Goal: Task Accomplishment & Management: Manage account settings

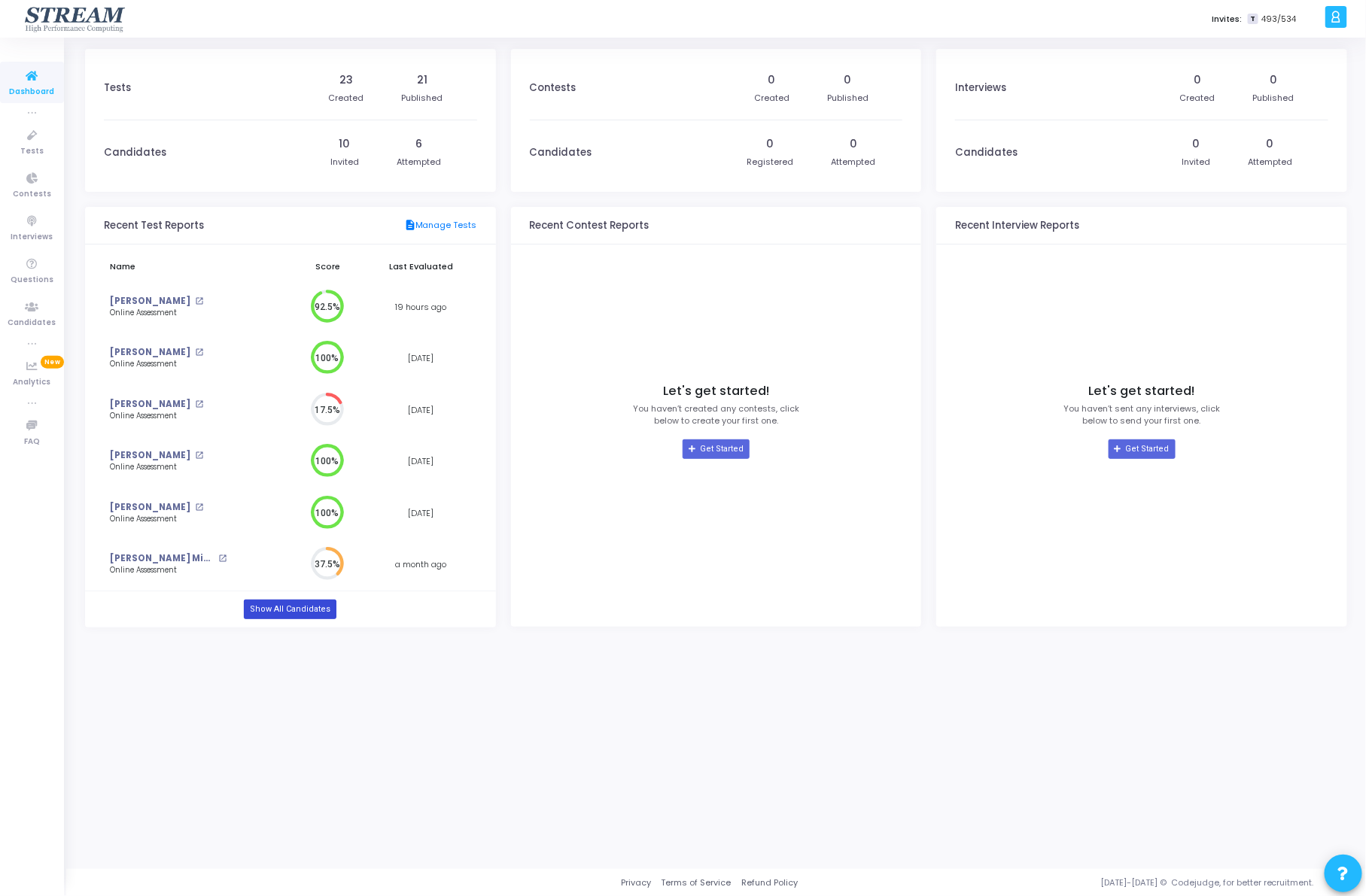
click at [305, 615] on link "Show All Candidates" at bounding box center [290, 609] width 92 height 19
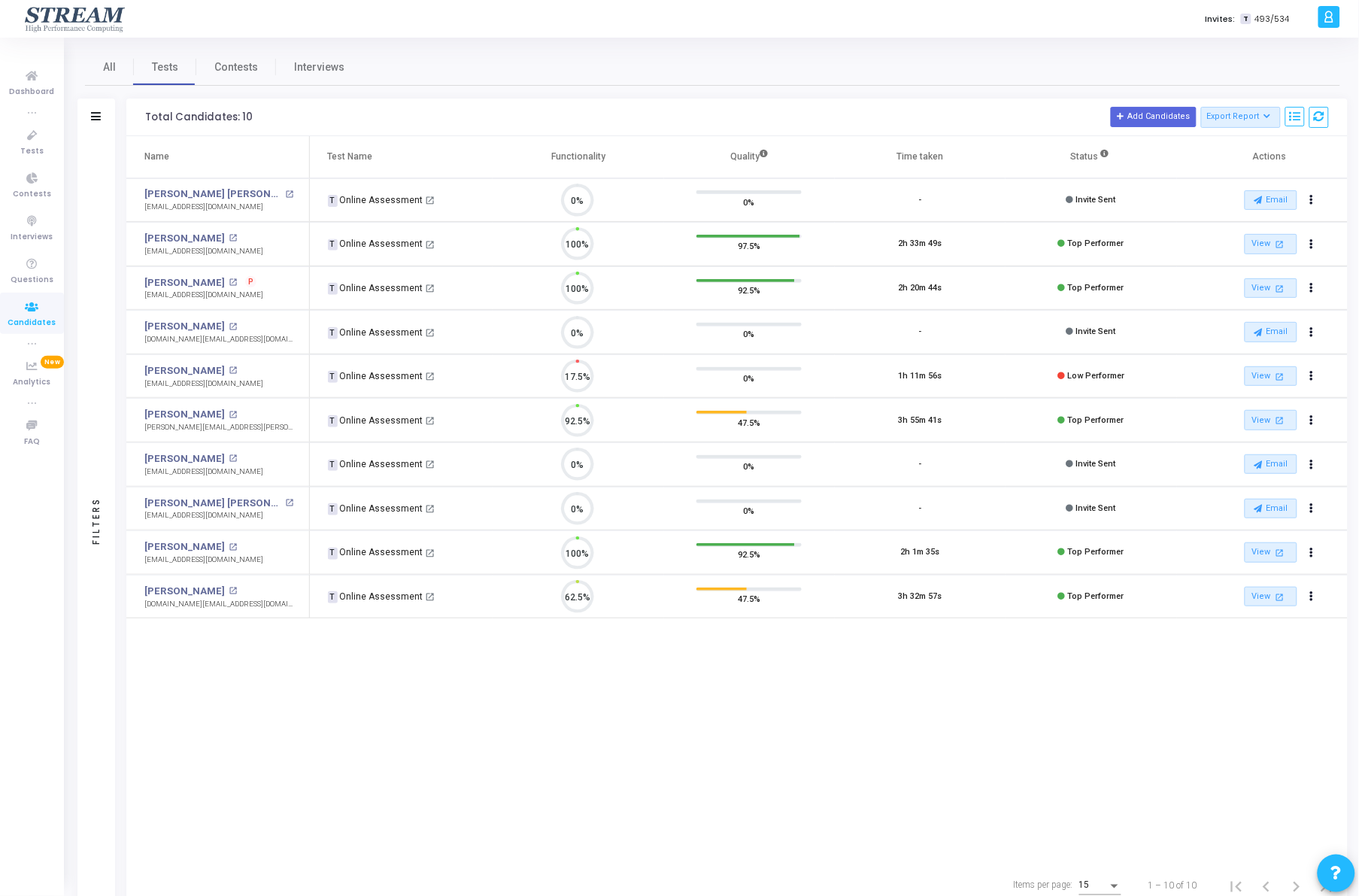
scroll to position [32, 39]
click at [1310, 375] on button "Actions" at bounding box center [1312, 376] width 21 height 21
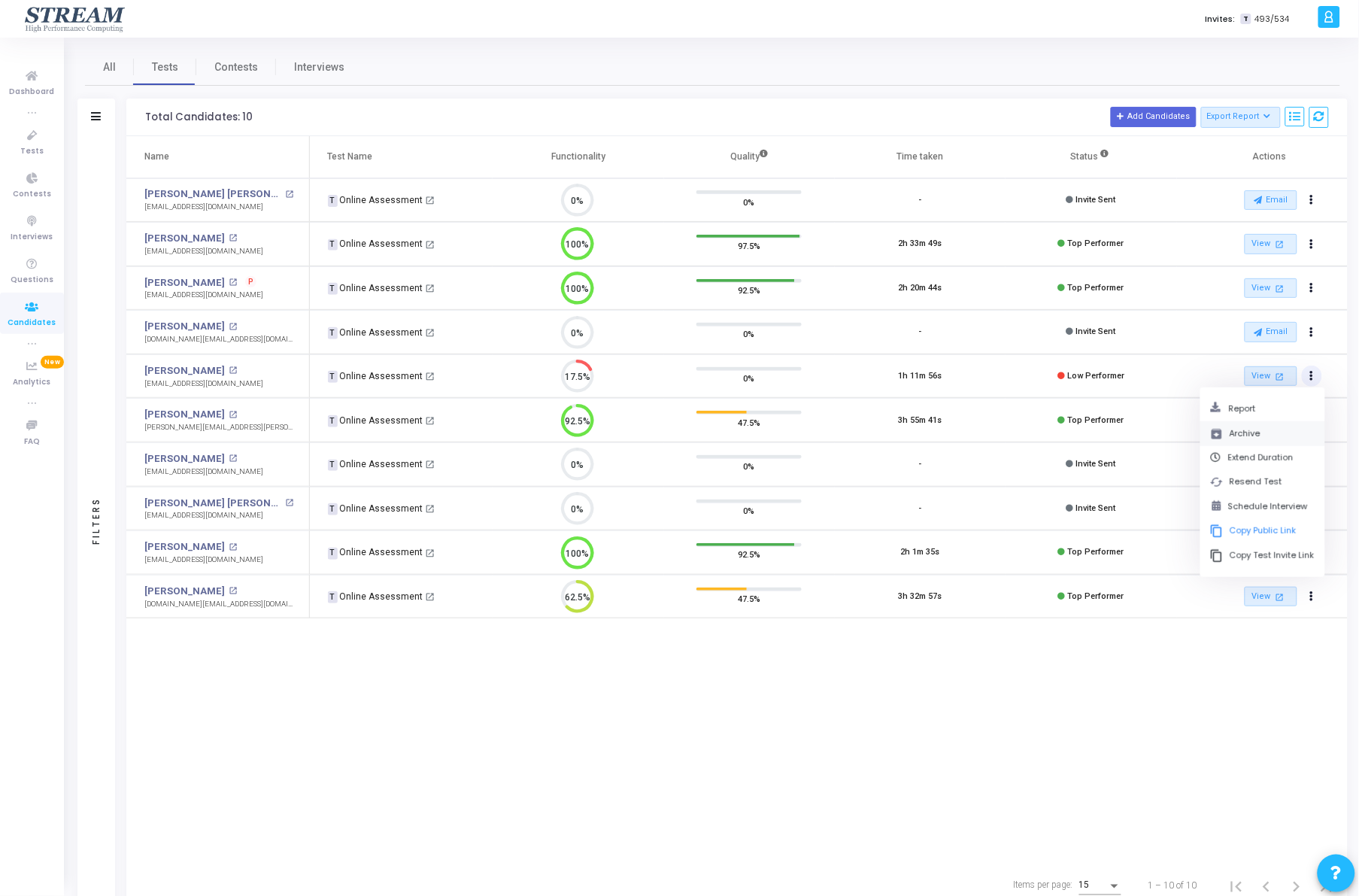
click at [1268, 438] on button "archive Archive" at bounding box center [1263, 434] width 125 height 25
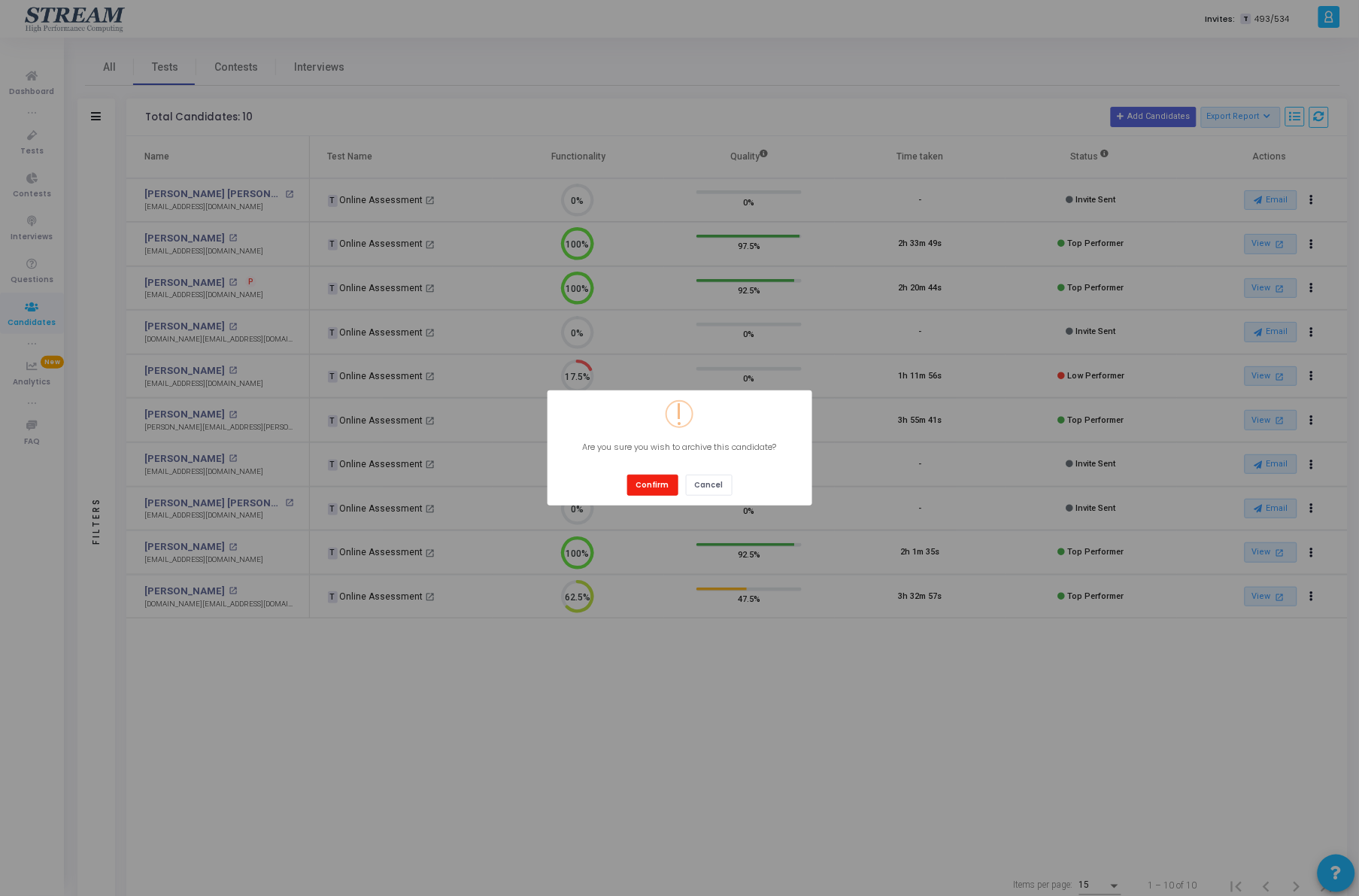
click at [662, 477] on button "Confirm" at bounding box center [653, 485] width 51 height 20
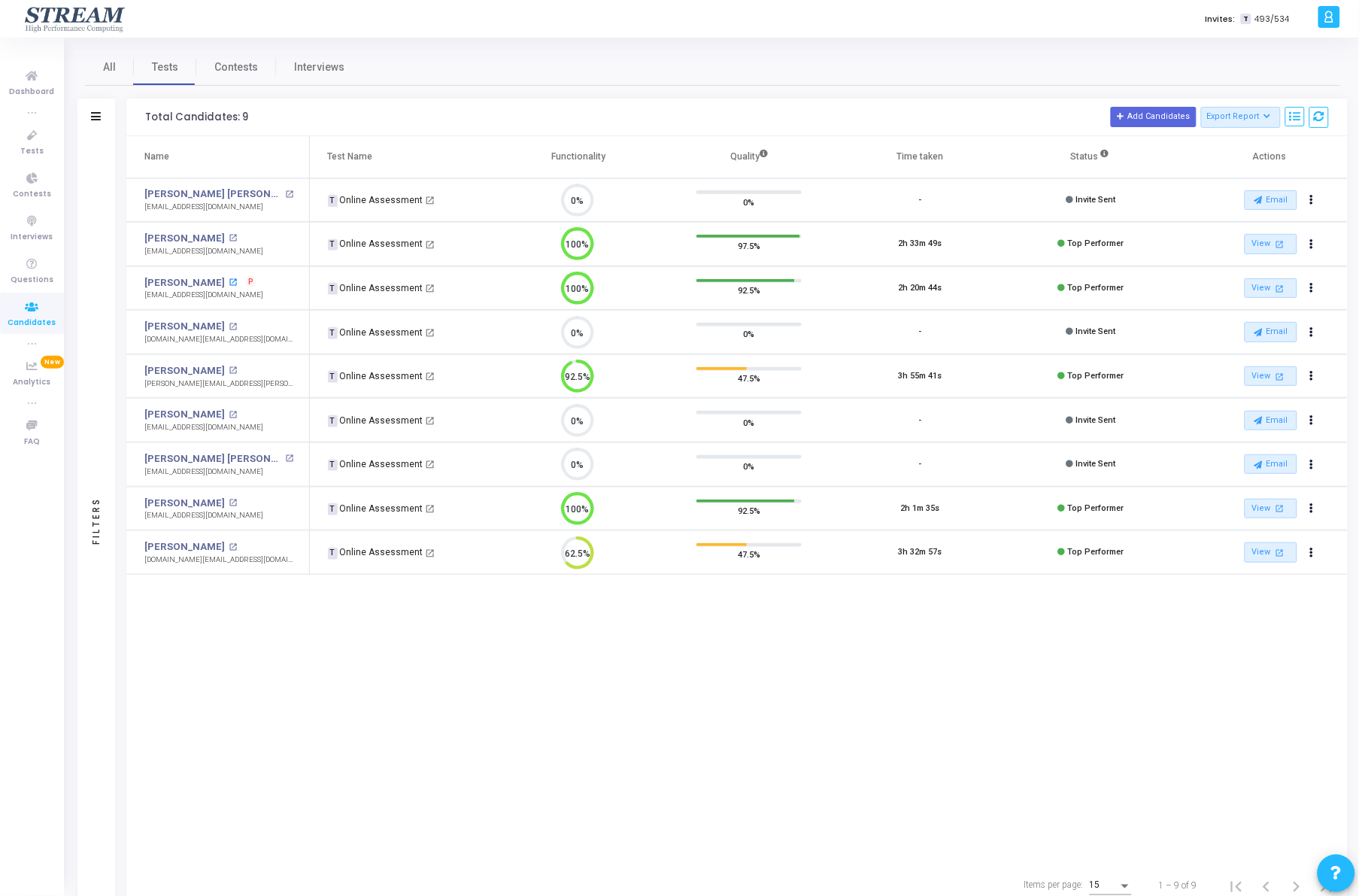
click at [235, 282] on mat-icon "open_in_new" at bounding box center [233, 283] width 8 height 8
click at [229, 371] on mat-icon "open_in_new" at bounding box center [233, 371] width 8 height 8
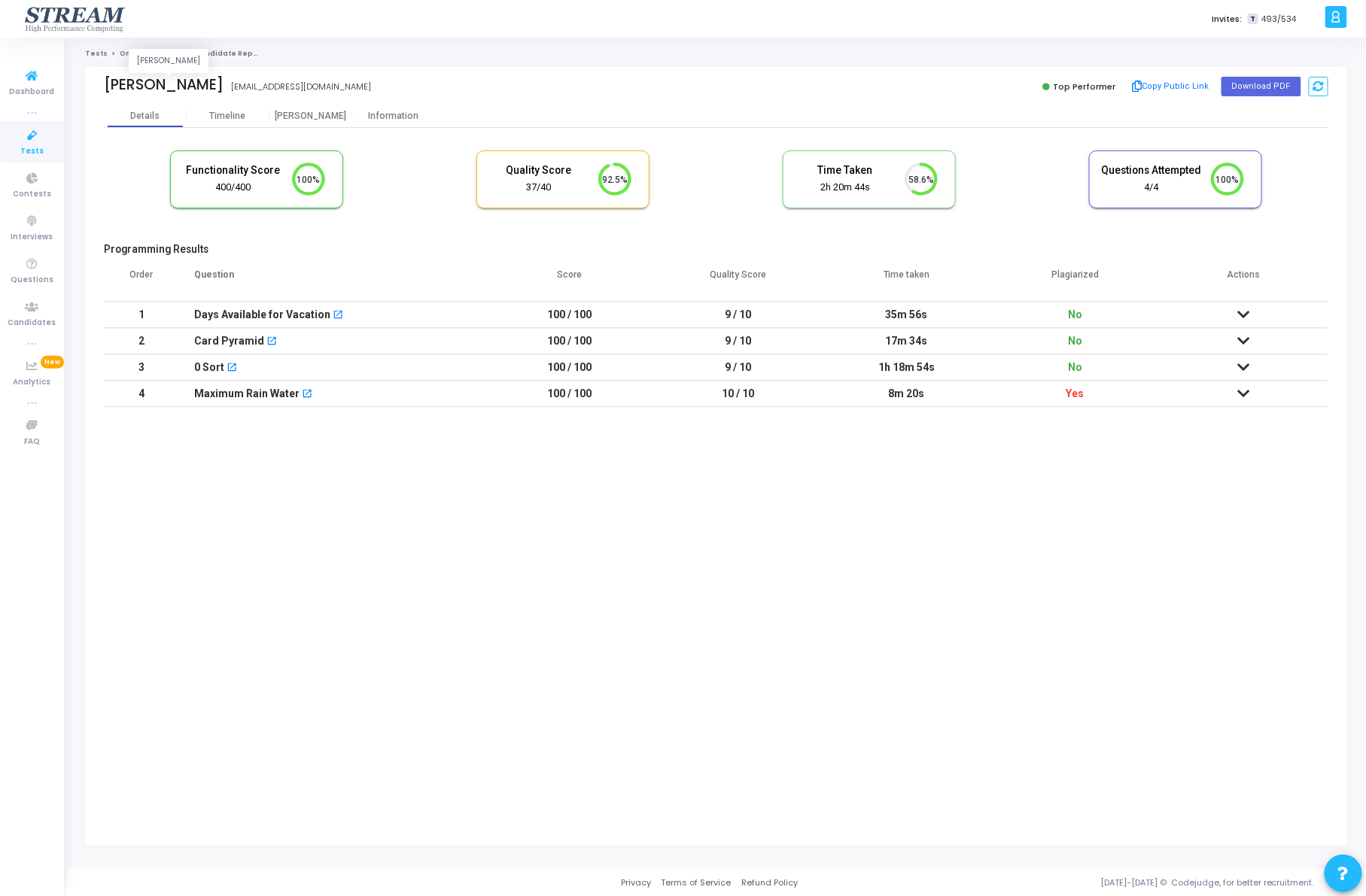
click at [118, 81] on div "[PERSON_NAME]" at bounding box center [164, 85] width 120 height 18
drag, startPoint x: 104, startPoint y: 83, endPoint x: 189, endPoint y: 84, distance: 85.0
click at [189, 84] on div "[PERSON_NAME]" at bounding box center [164, 85] width 120 height 18
copy div "Christopher"
click at [1155, 87] on button "Copy Public Link" at bounding box center [1170, 86] width 86 height 23
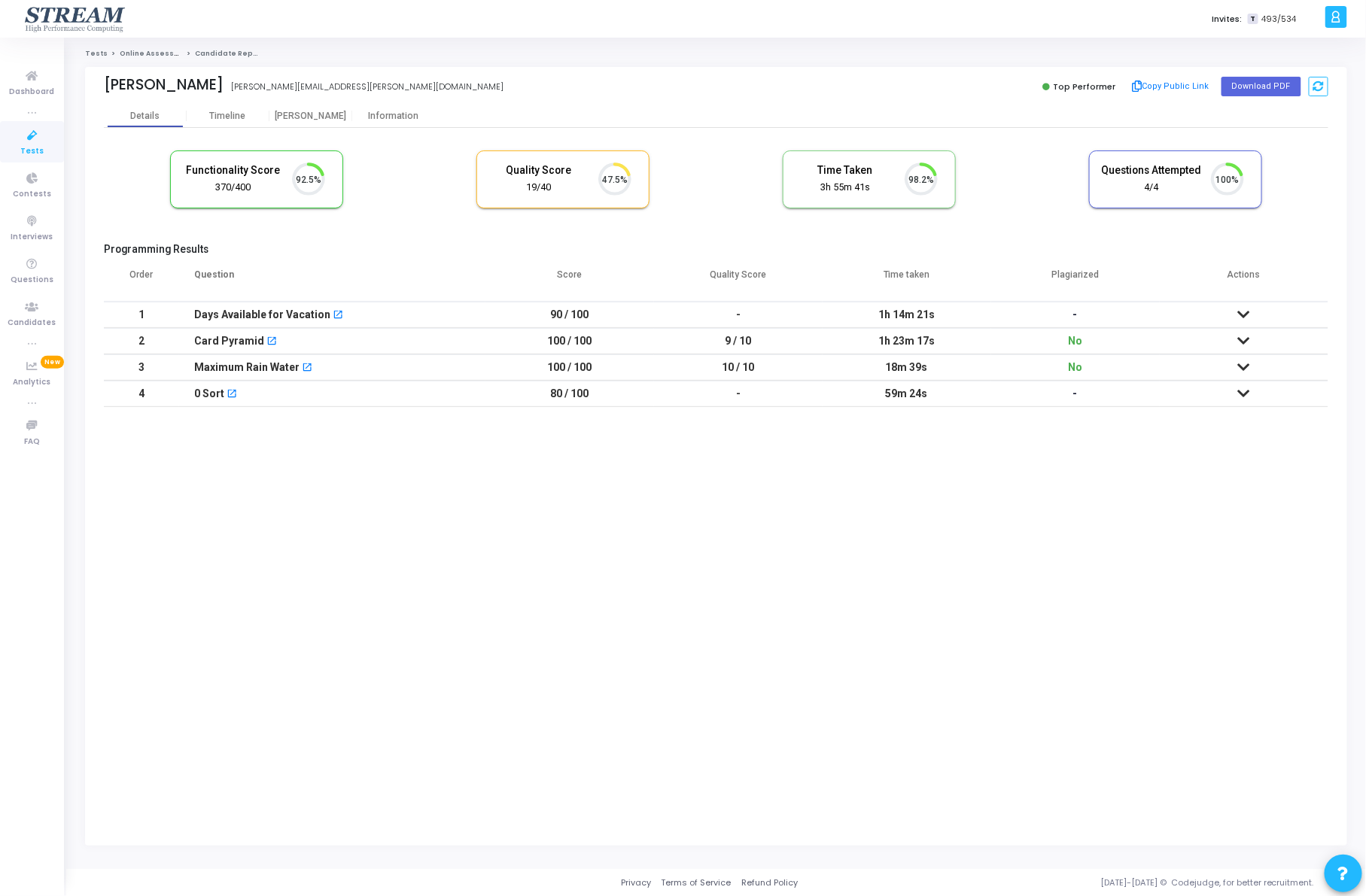
scroll to position [32, 39]
drag, startPoint x: 106, startPoint y: 85, endPoint x: 156, endPoint y: 81, distance: 50.2
click at [156, 81] on div "[PERSON_NAME]" at bounding box center [164, 85] width 120 height 18
copy div "Mikhail"
click at [1187, 81] on button "Copy Public Link" at bounding box center [1170, 86] width 86 height 23
